Goal: Task Accomplishment & Management: Manage account settings

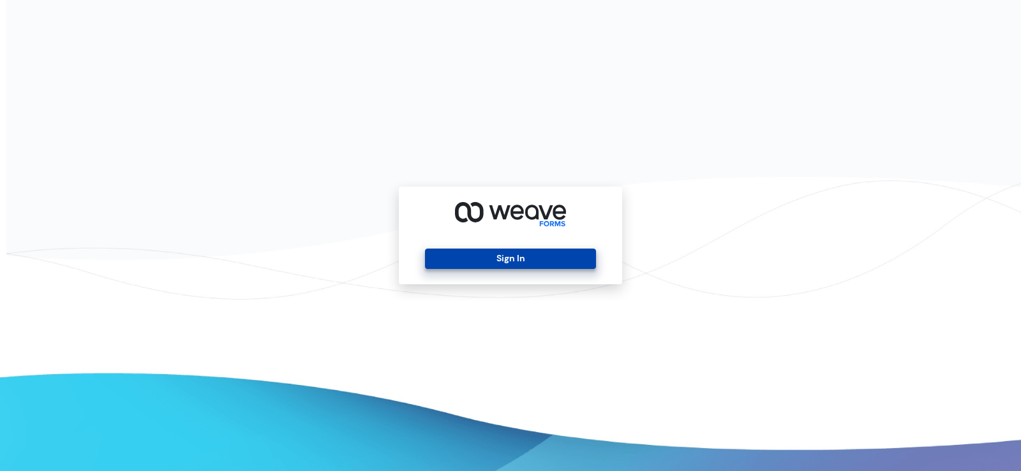
click at [514, 263] on button "Sign In" at bounding box center [510, 259] width 170 height 20
